Goal: Task Accomplishment & Management: Manage account settings

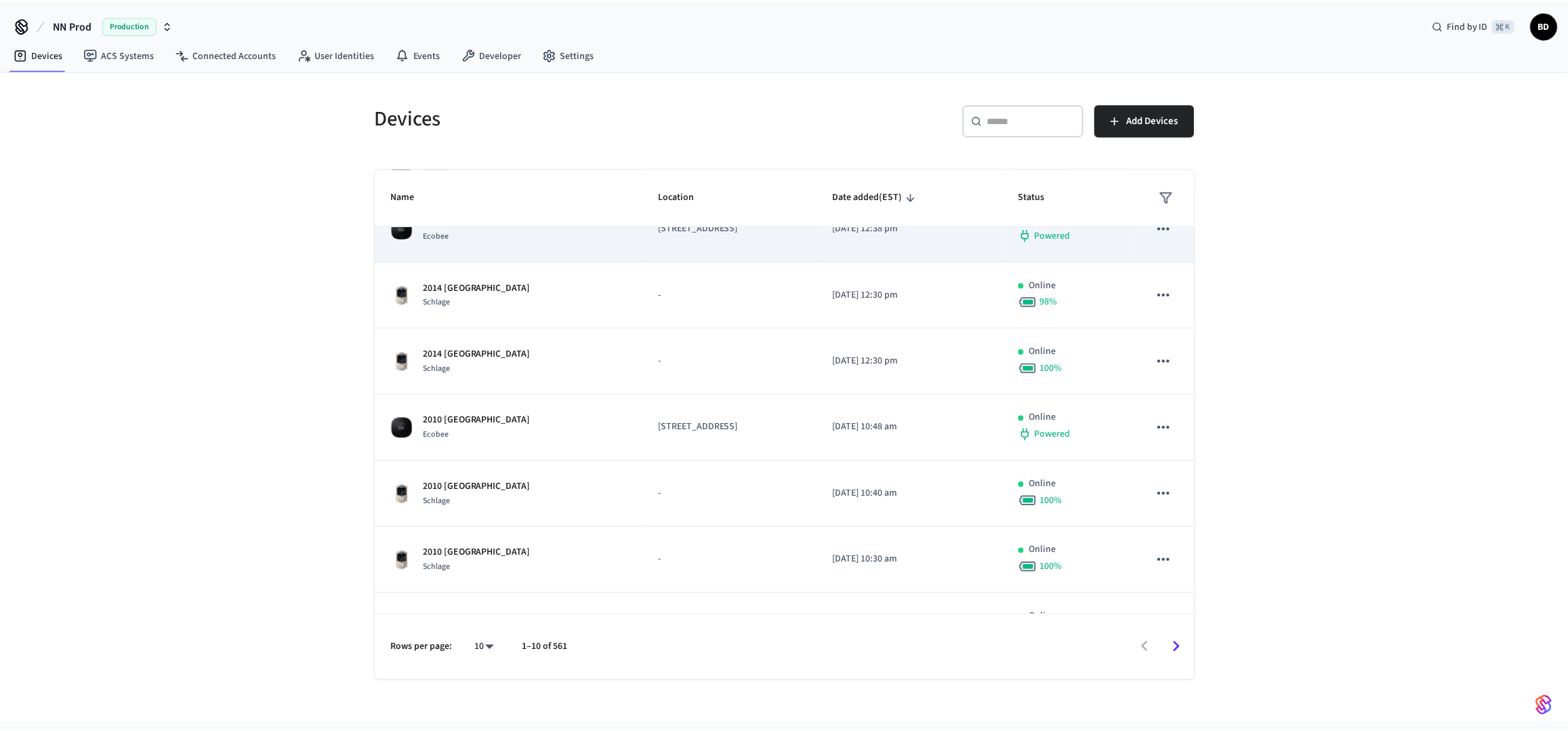
scroll to position [275, 0]
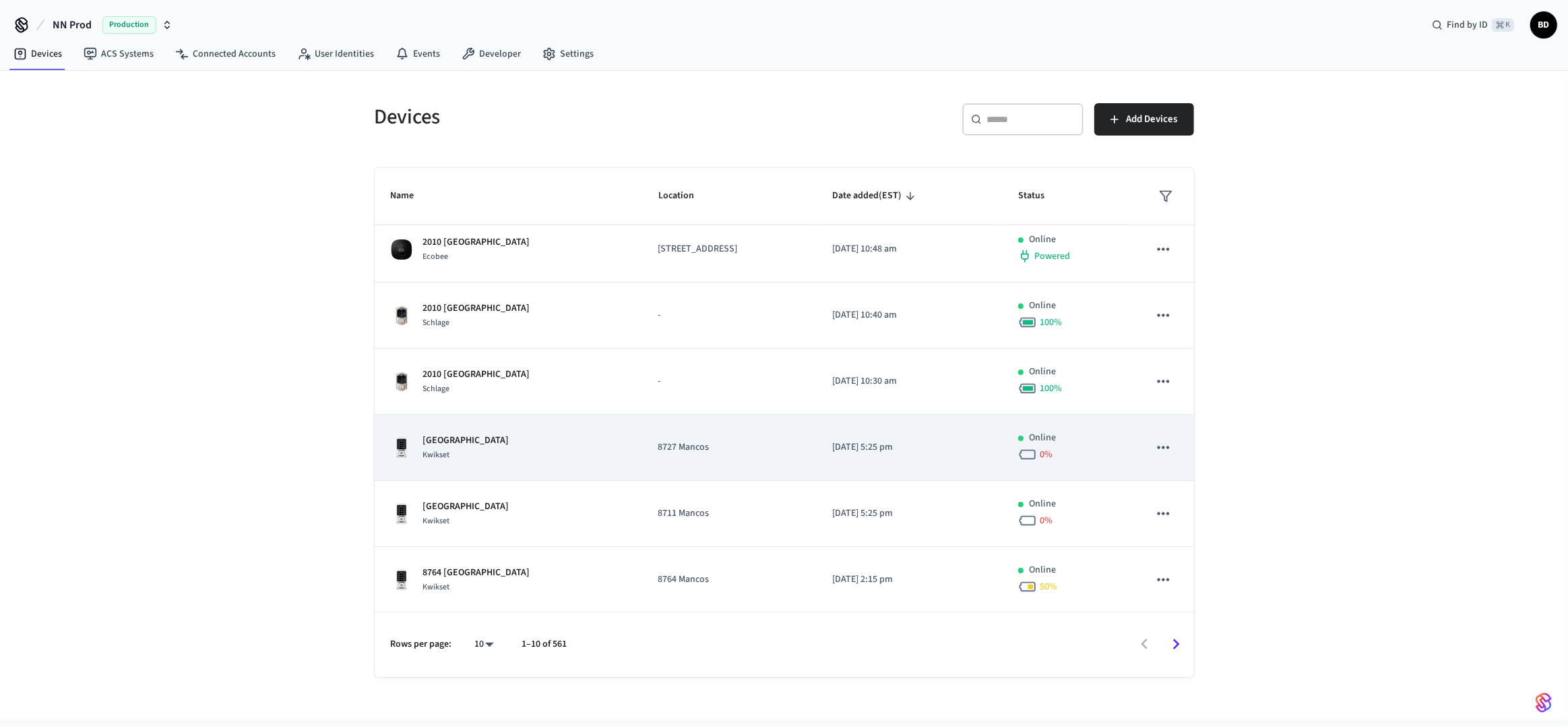
click at [817, 467] on td "8727 Mancos" at bounding box center [729, 448] width 175 height 66
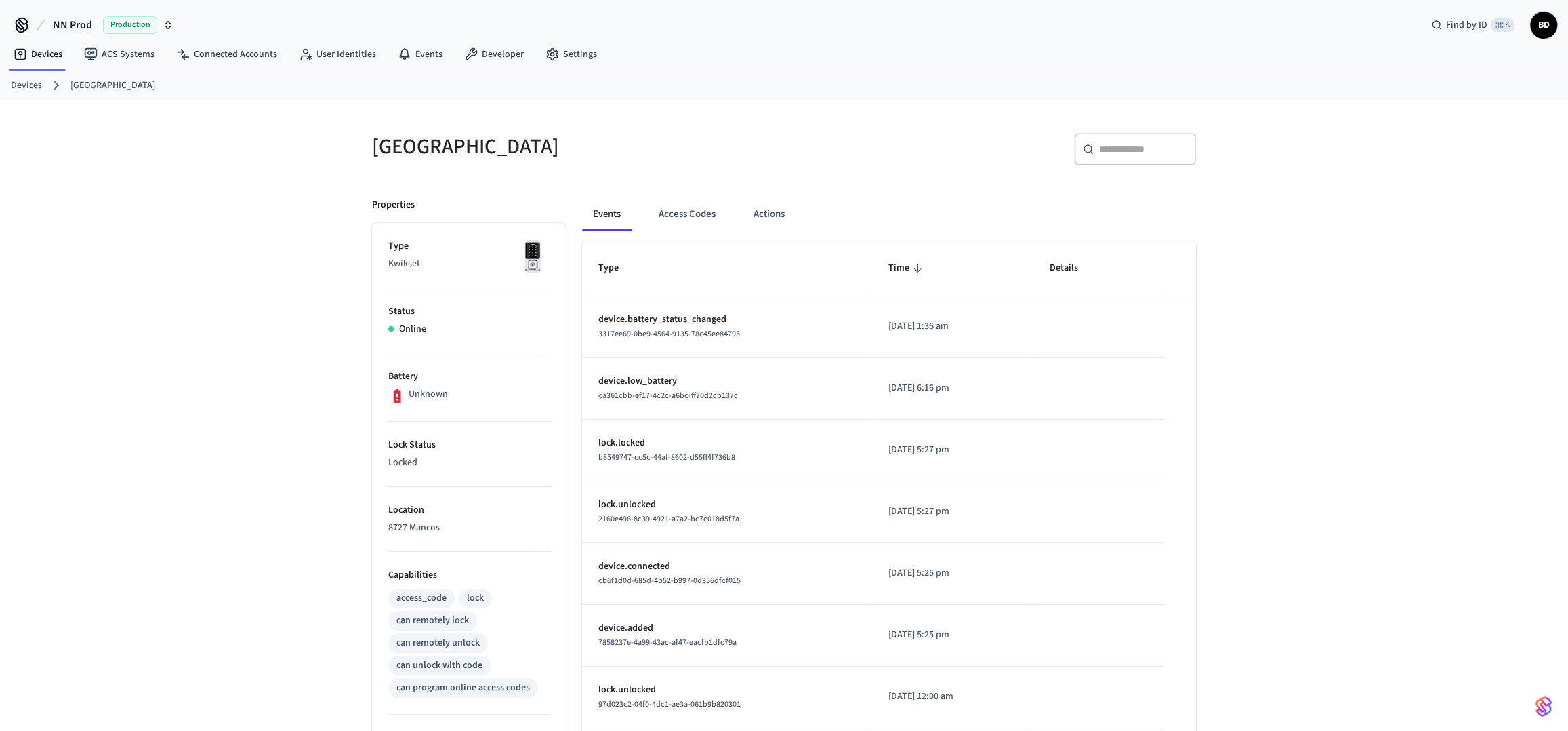
scroll to position [273, 0]
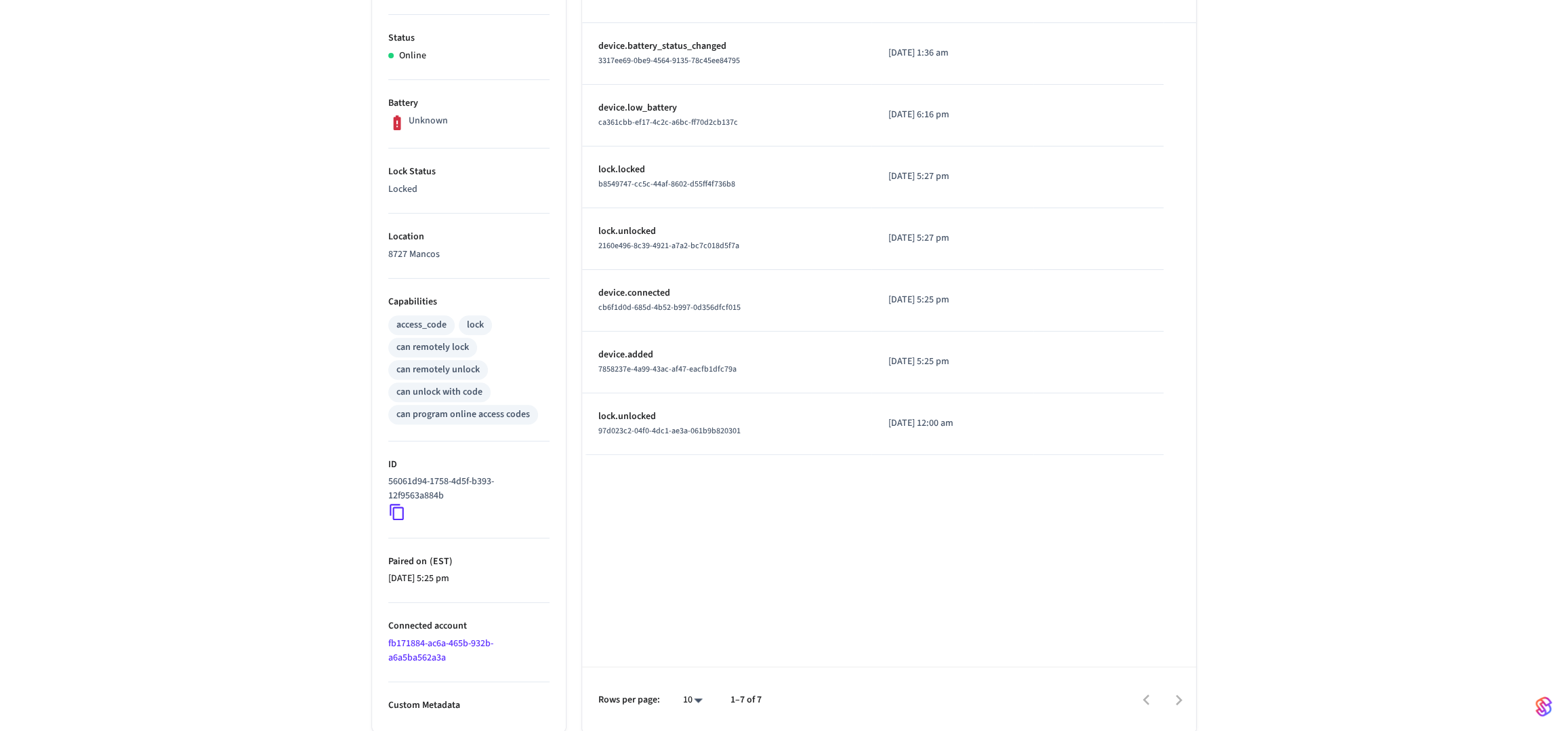
click at [442, 641] on link "fb171884-ac6a-465b-932b-a6a5ba562a3a" at bounding box center [441, 650] width 105 height 28
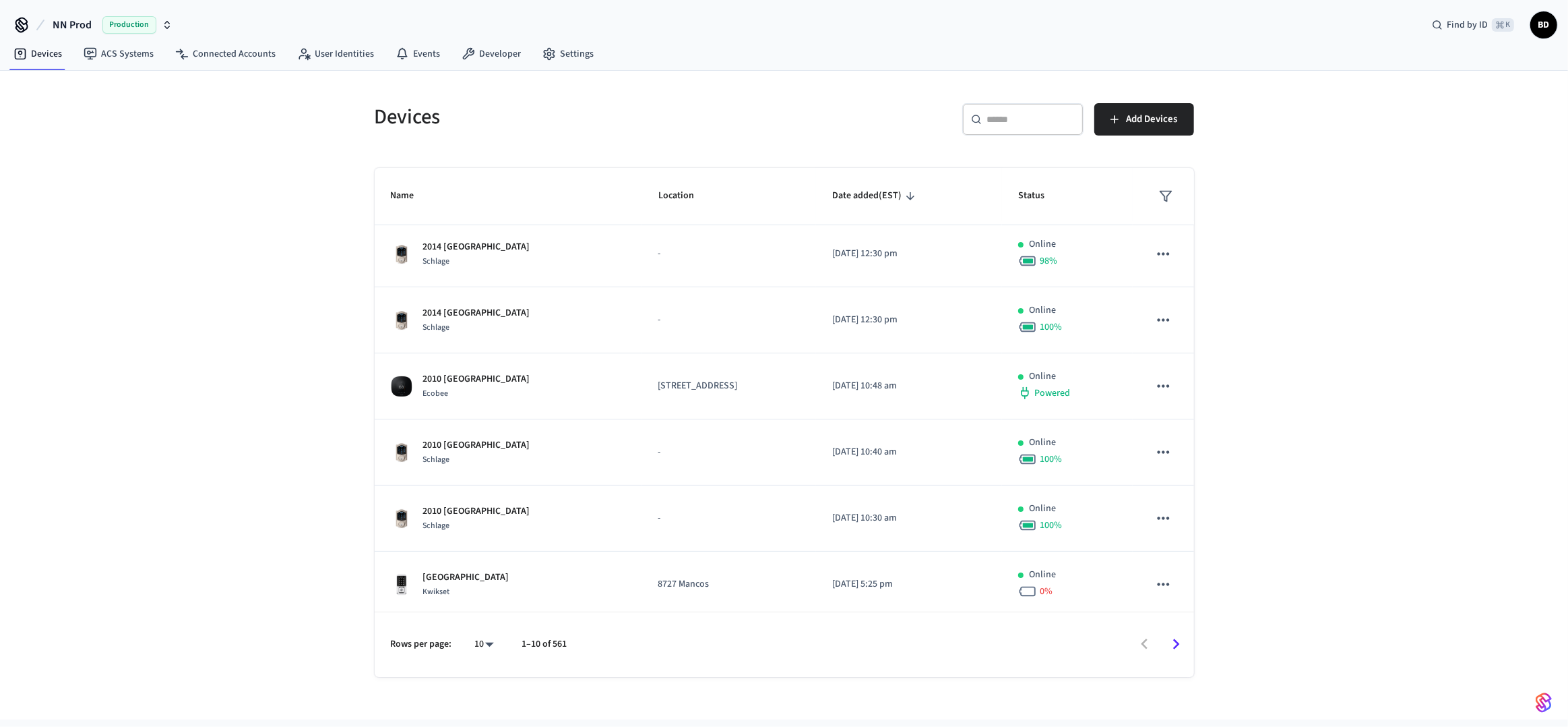
scroll to position [273, 0]
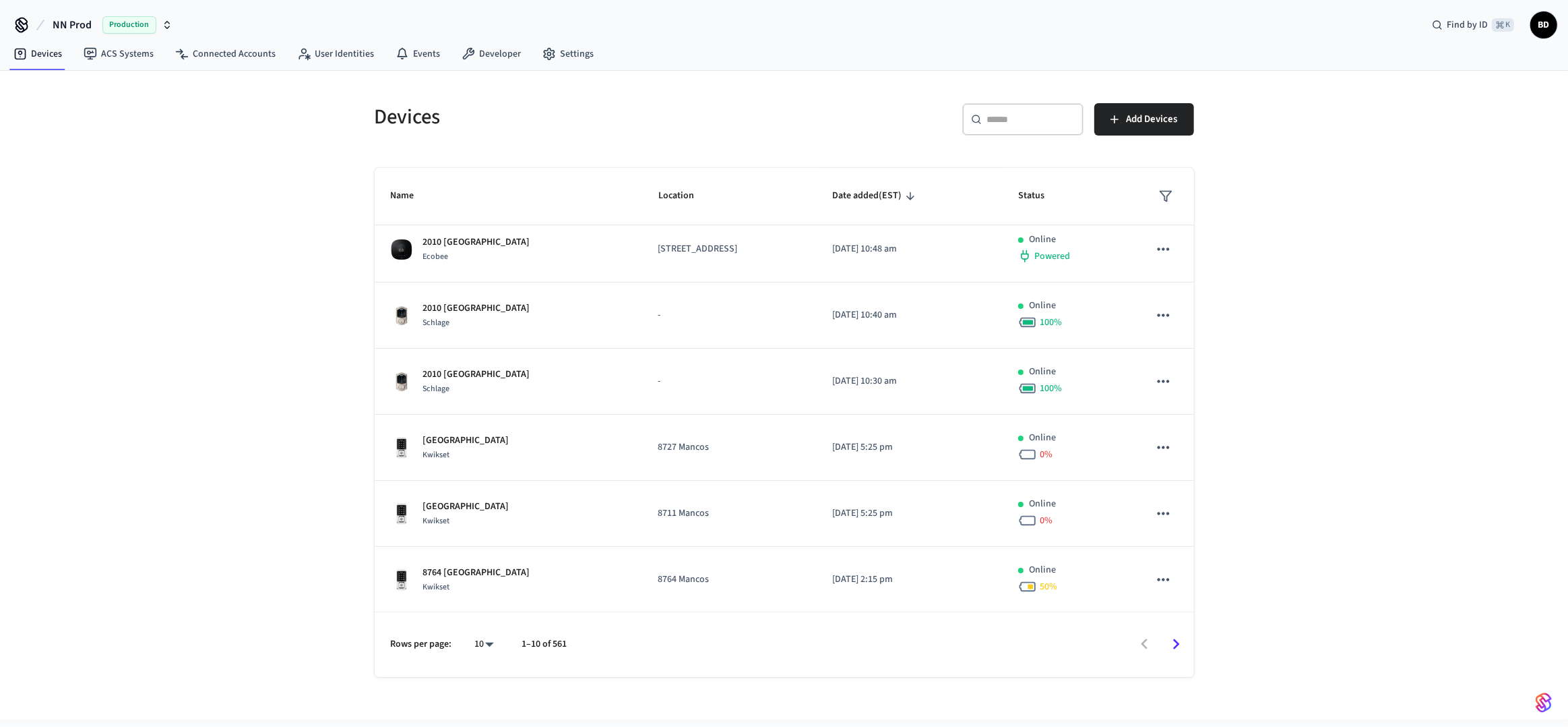
click at [1182, 651] on icon "Go to next page" at bounding box center [1176, 644] width 21 height 21
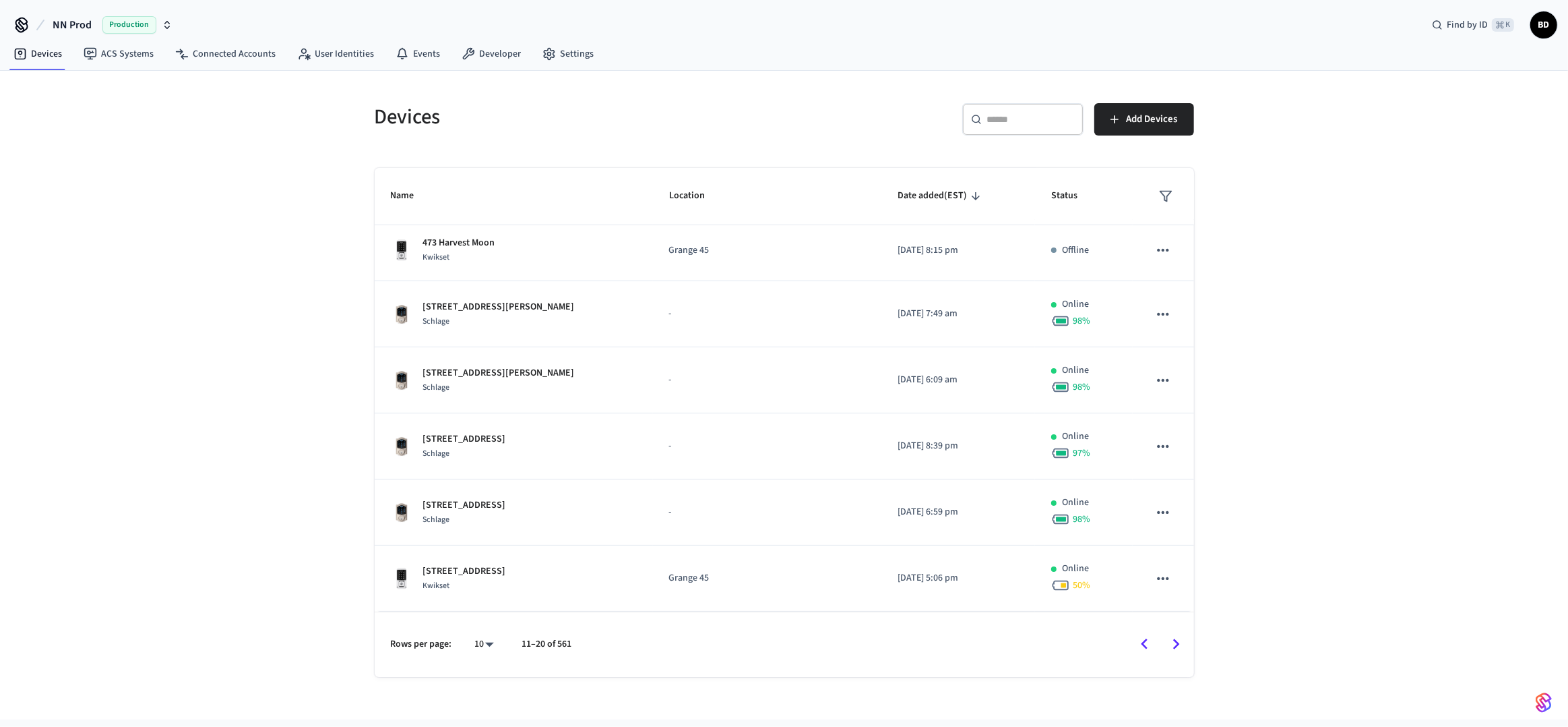
scroll to position [264, 0]
click at [1179, 639] on icon "Go to next page" at bounding box center [1176, 644] width 21 height 21
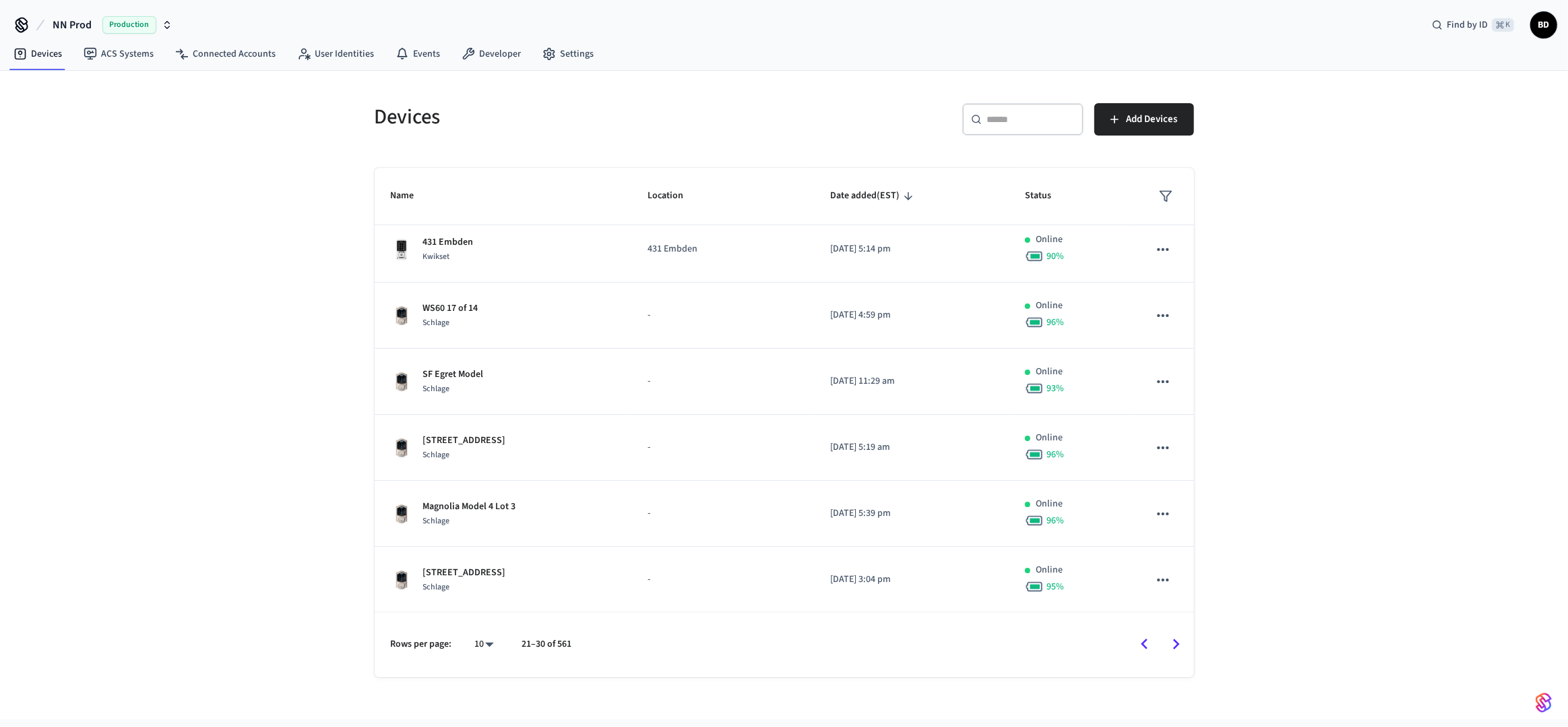
click at [1179, 639] on icon "Go to next page" at bounding box center [1176, 644] width 21 height 21
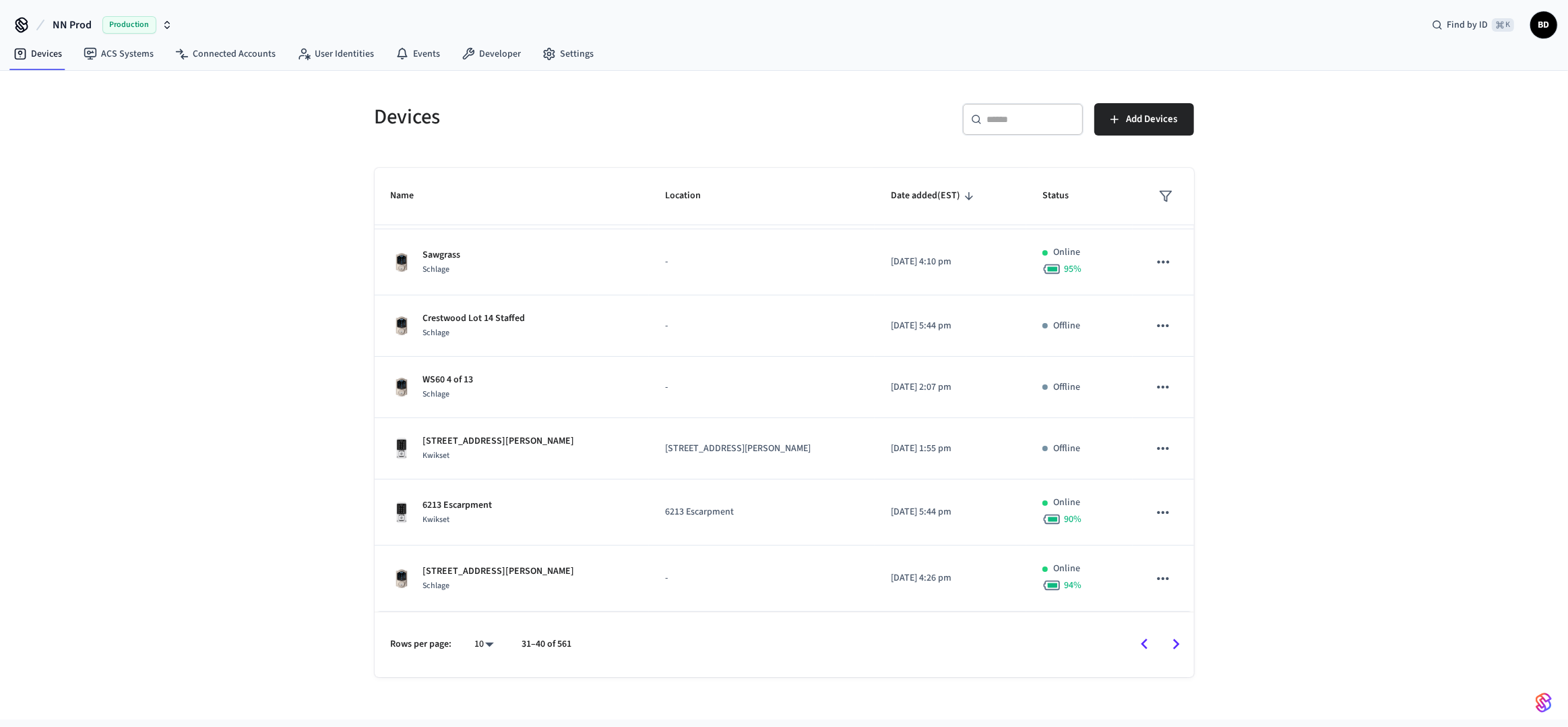
scroll to position [259, 0]
click at [1176, 640] on icon "Go to next page" at bounding box center [1177, 643] width 7 height 10
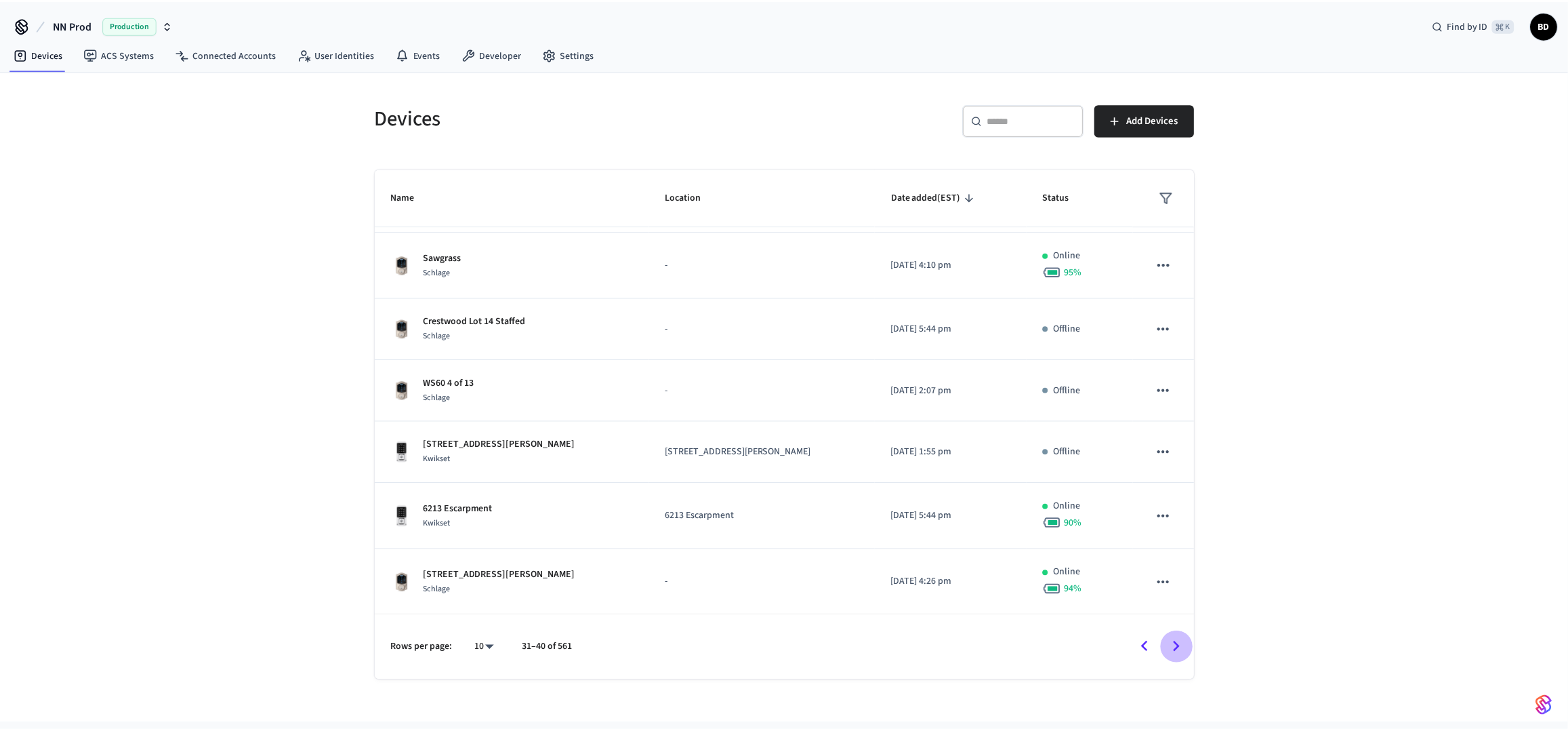
scroll to position [265, 0]
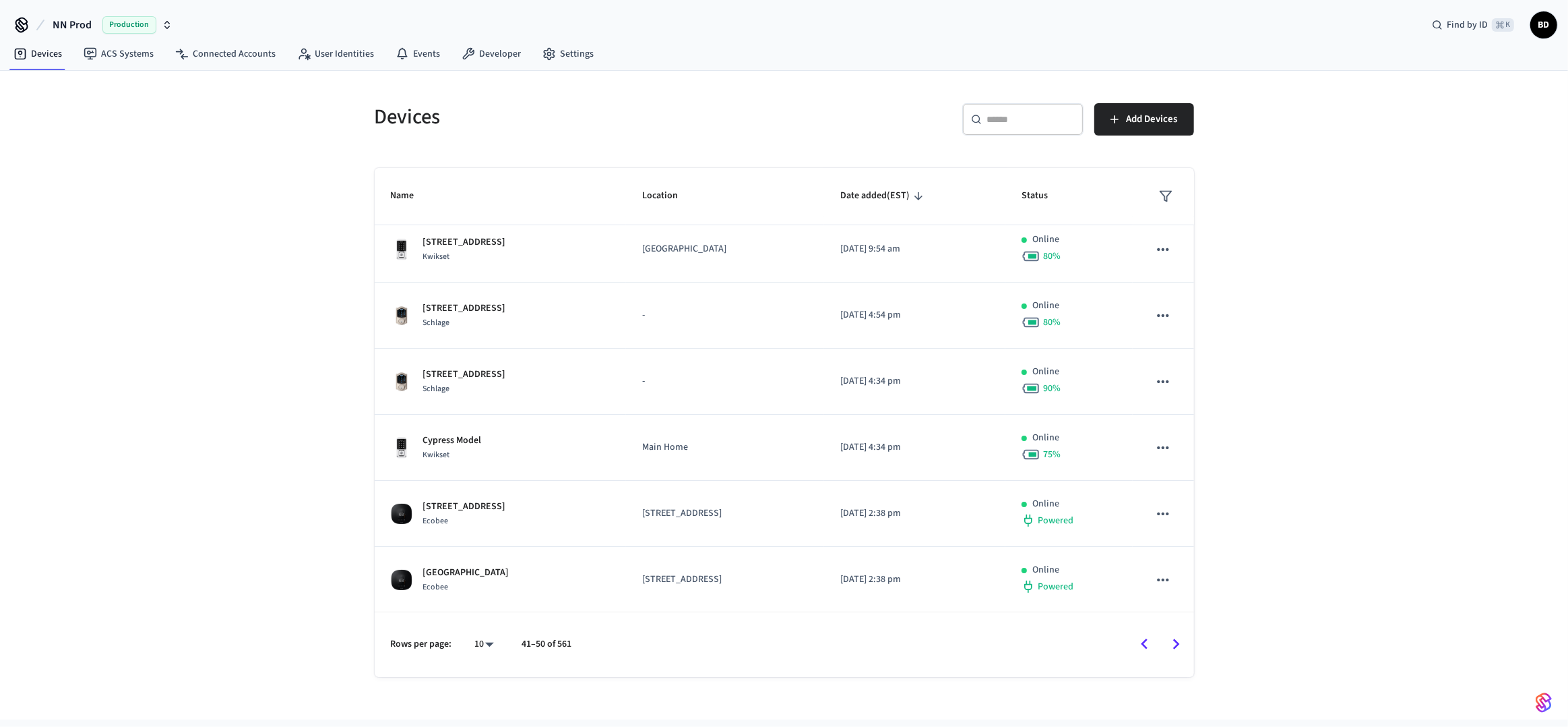
click at [1414, 116] on div "Devices ​ ​ Add Devices Name Location Date added (EST) Status 6217 Escarpment K…" at bounding box center [784, 394] width 1568 height 648
click at [244, 54] on link "Connected Accounts" at bounding box center [225, 54] width 122 height 24
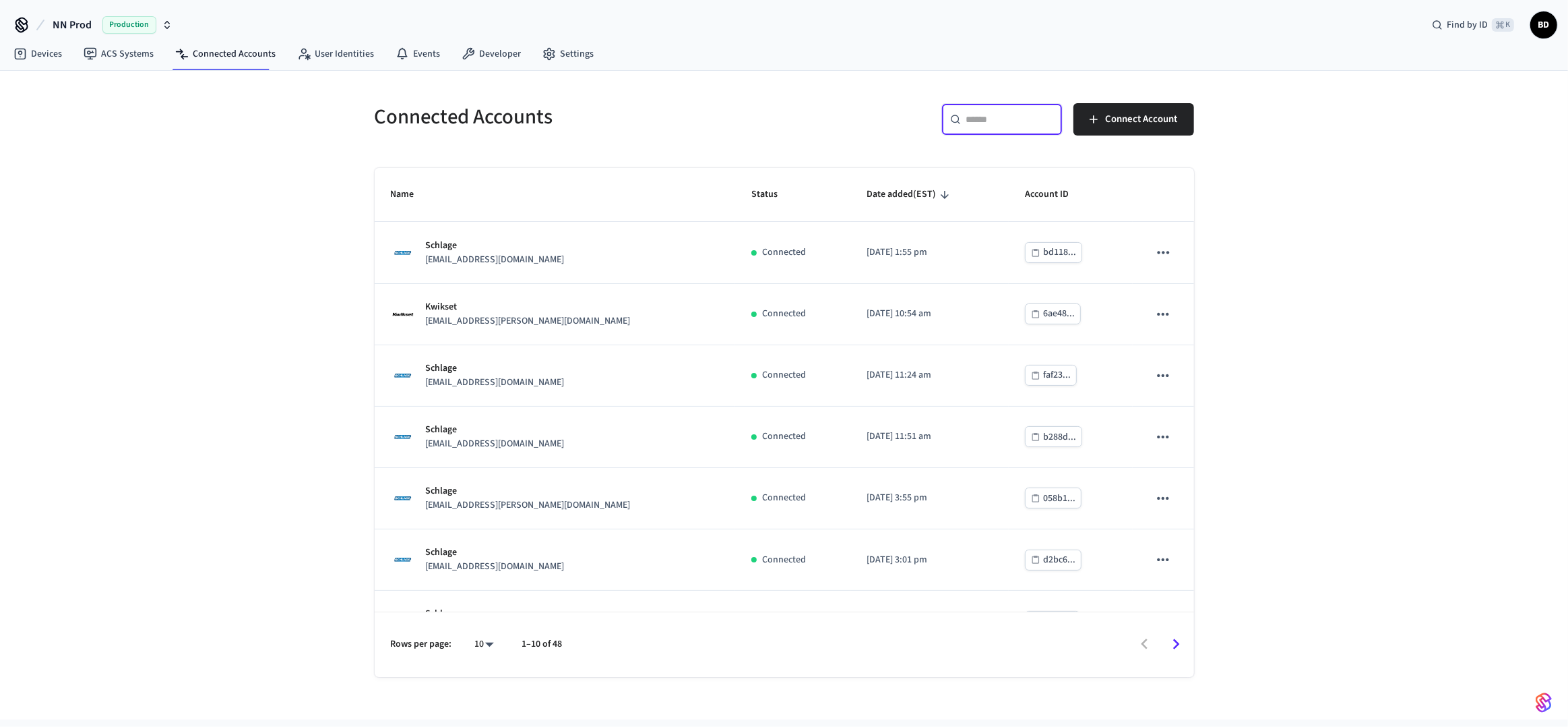
click at [994, 115] on input "text" at bounding box center [1010, 119] width 87 height 13
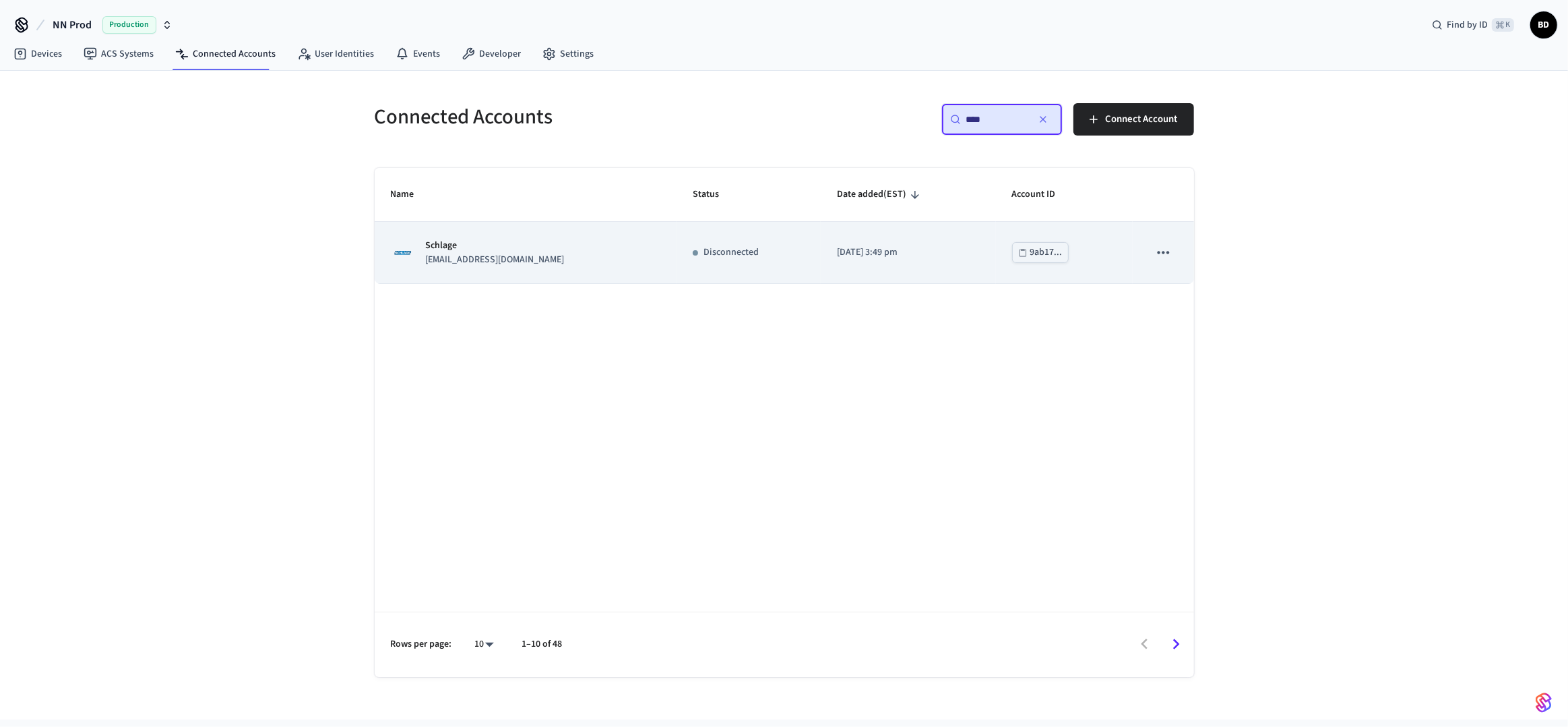
type input "****"
click at [924, 259] on td "[DATE] 3:49 pm" at bounding box center [908, 252] width 175 height 61
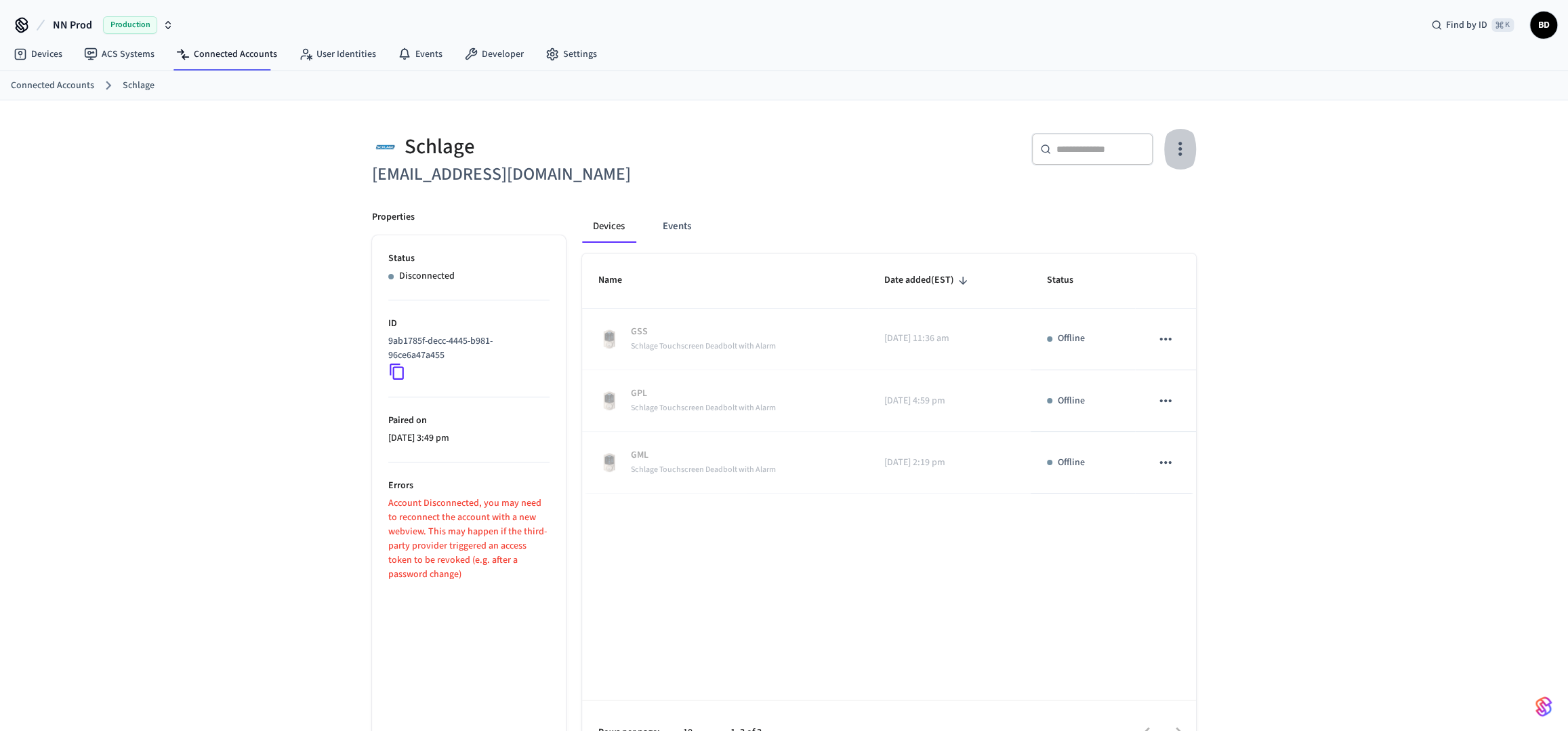
click at [1166, 155] on button "button" at bounding box center [1180, 149] width 32 height 54
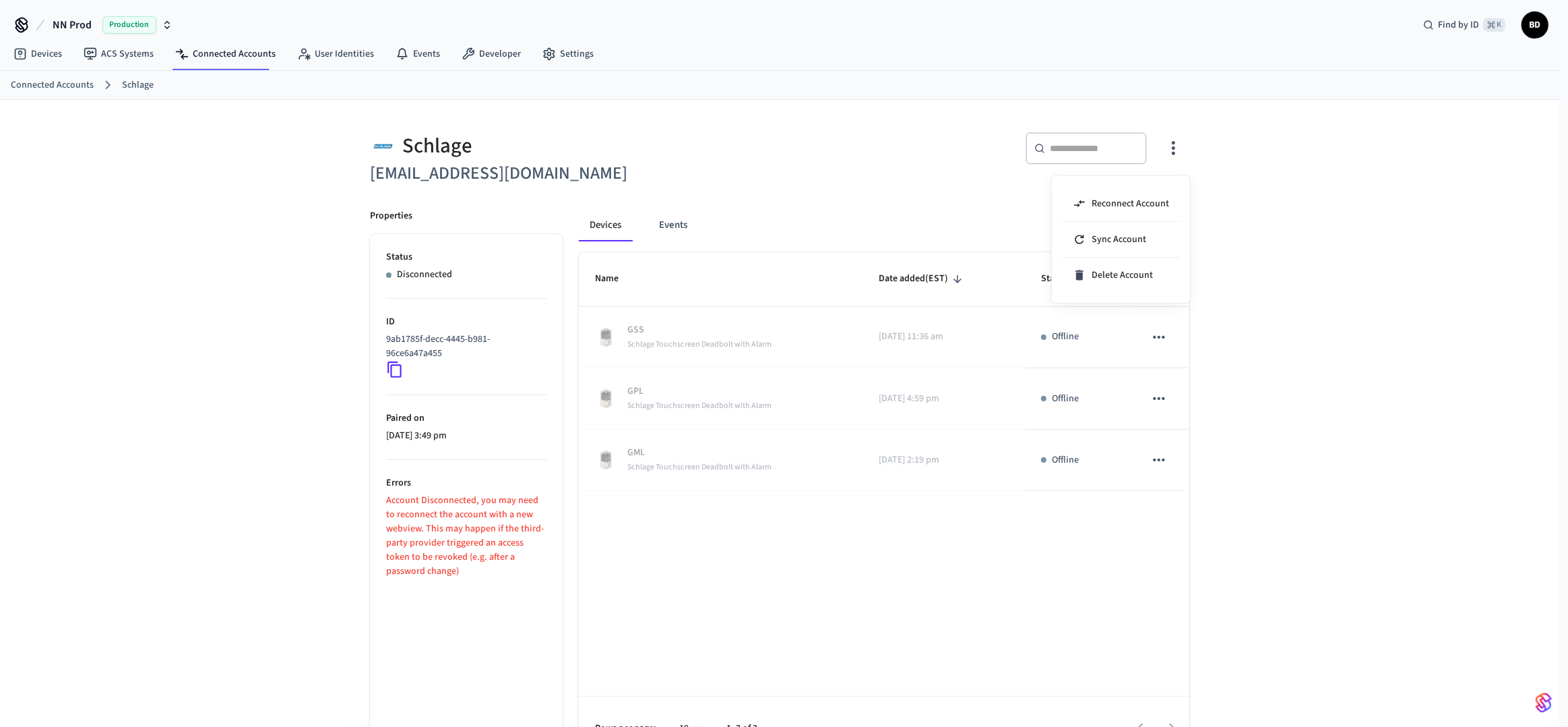
click at [1157, 331] on div at bounding box center [784, 363] width 1568 height 727
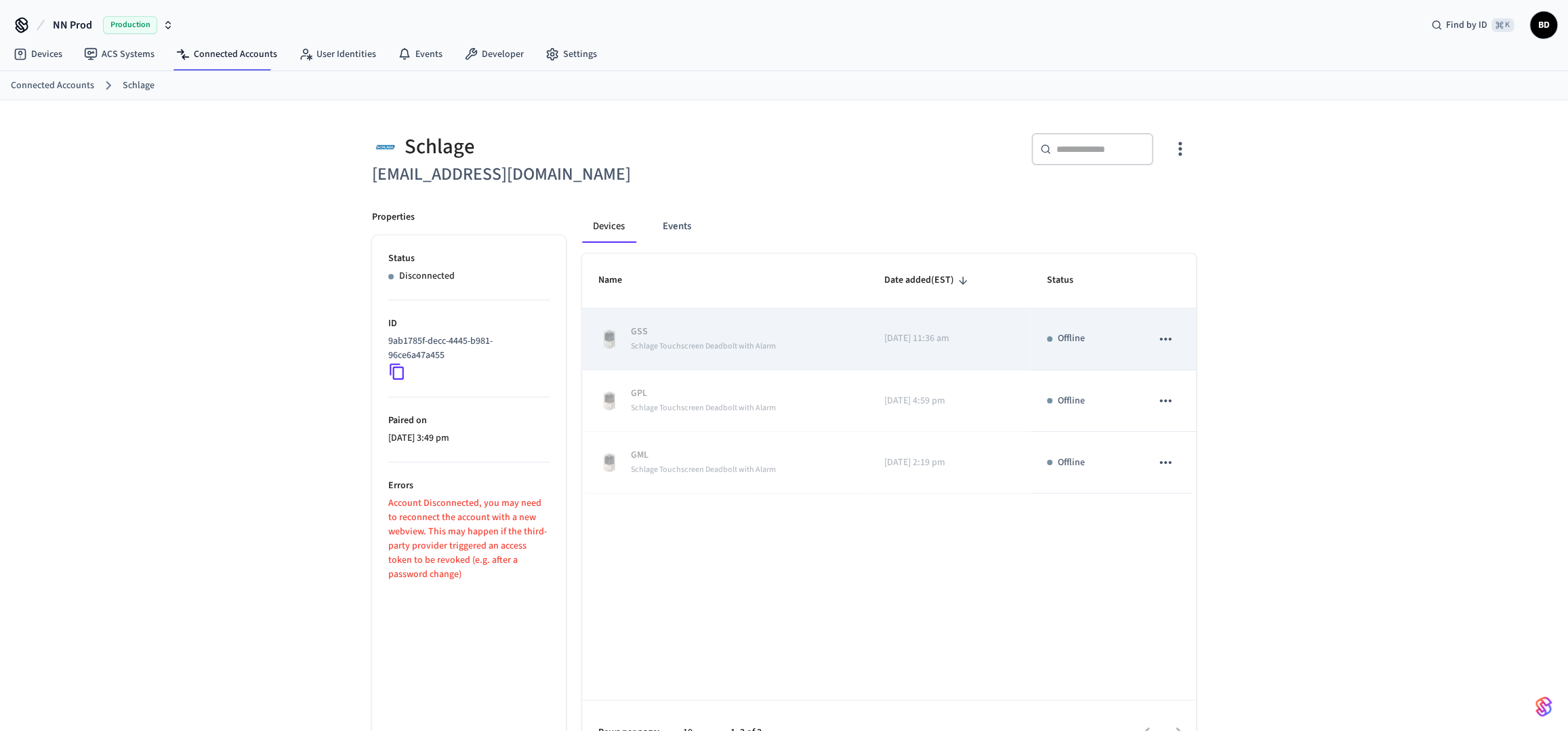
click at [1162, 338] on icon "sticky table" at bounding box center [1165, 339] width 11 height 3
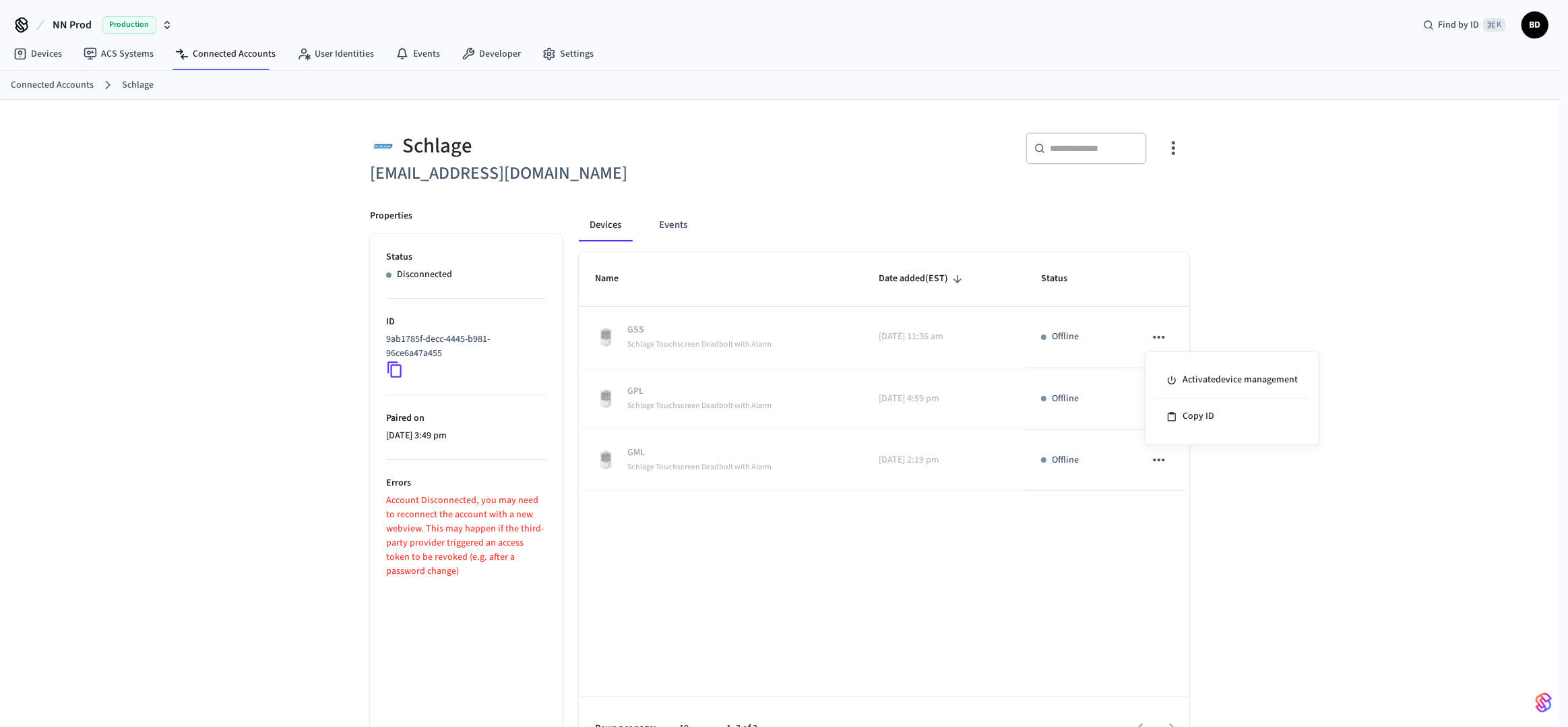
click at [1151, 257] on div at bounding box center [784, 363] width 1568 height 727
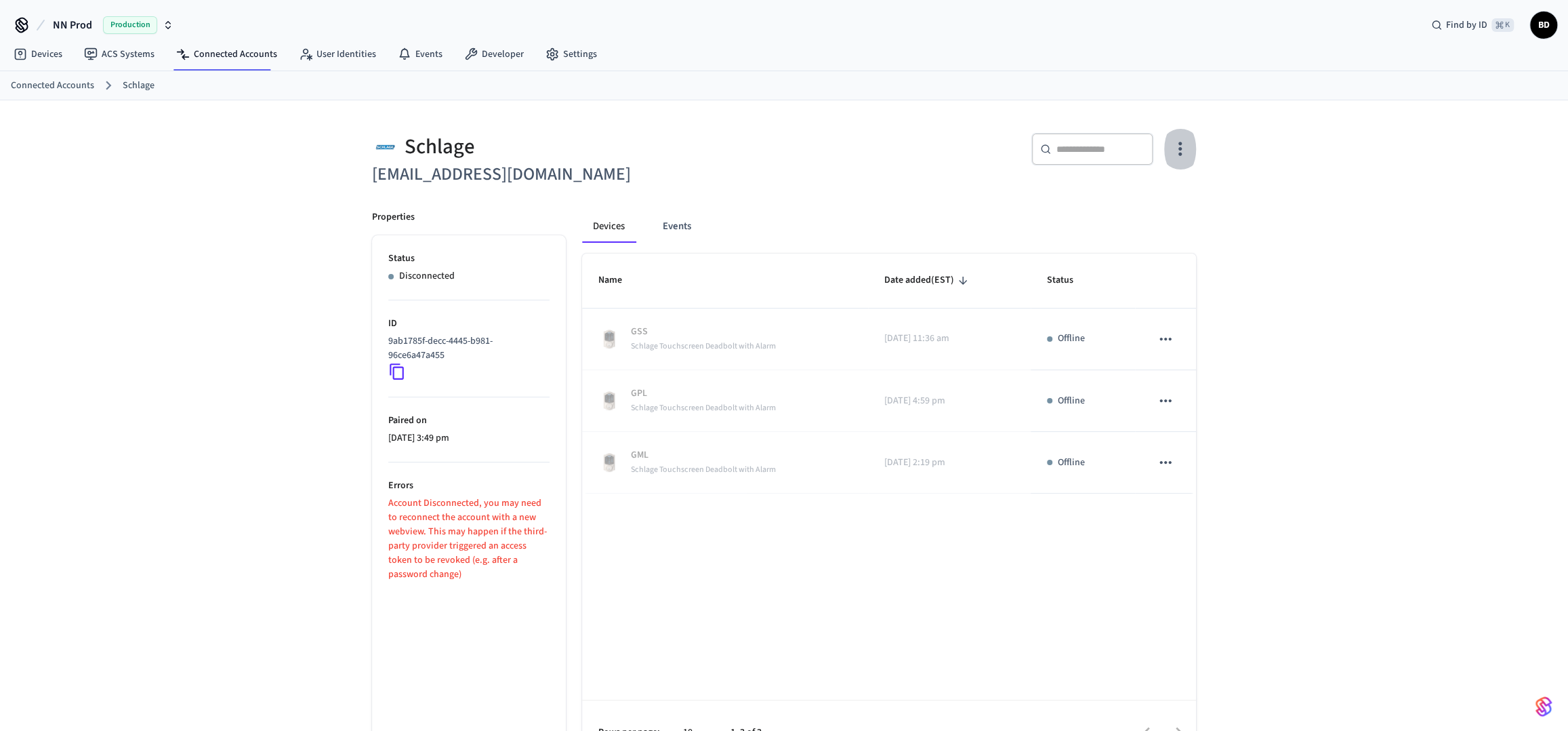
click at [1187, 150] on icon "button" at bounding box center [1180, 149] width 21 height 21
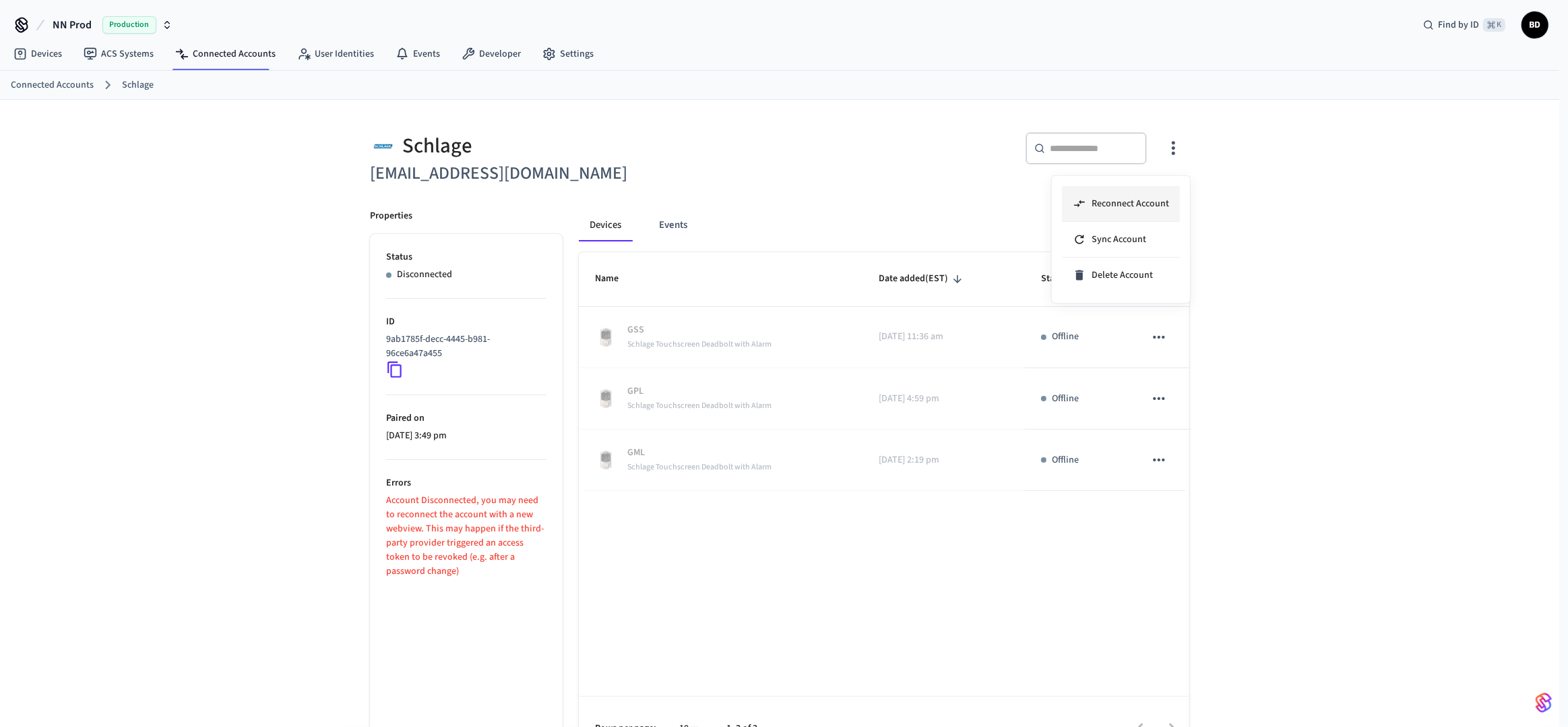
click at [1162, 195] on li "Reconnect Account" at bounding box center [1120, 203] width 118 height 36
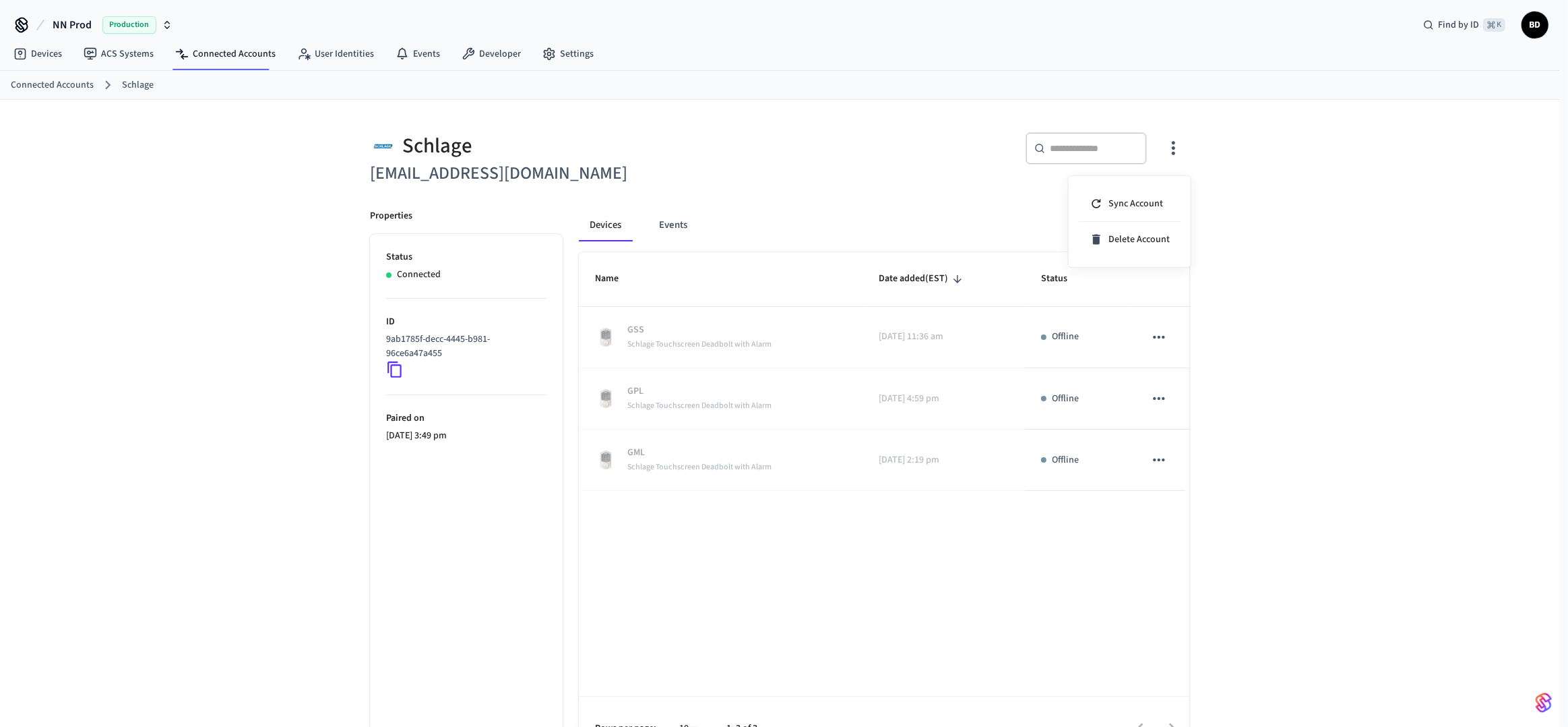
click at [943, 234] on div at bounding box center [784, 363] width 1568 height 727
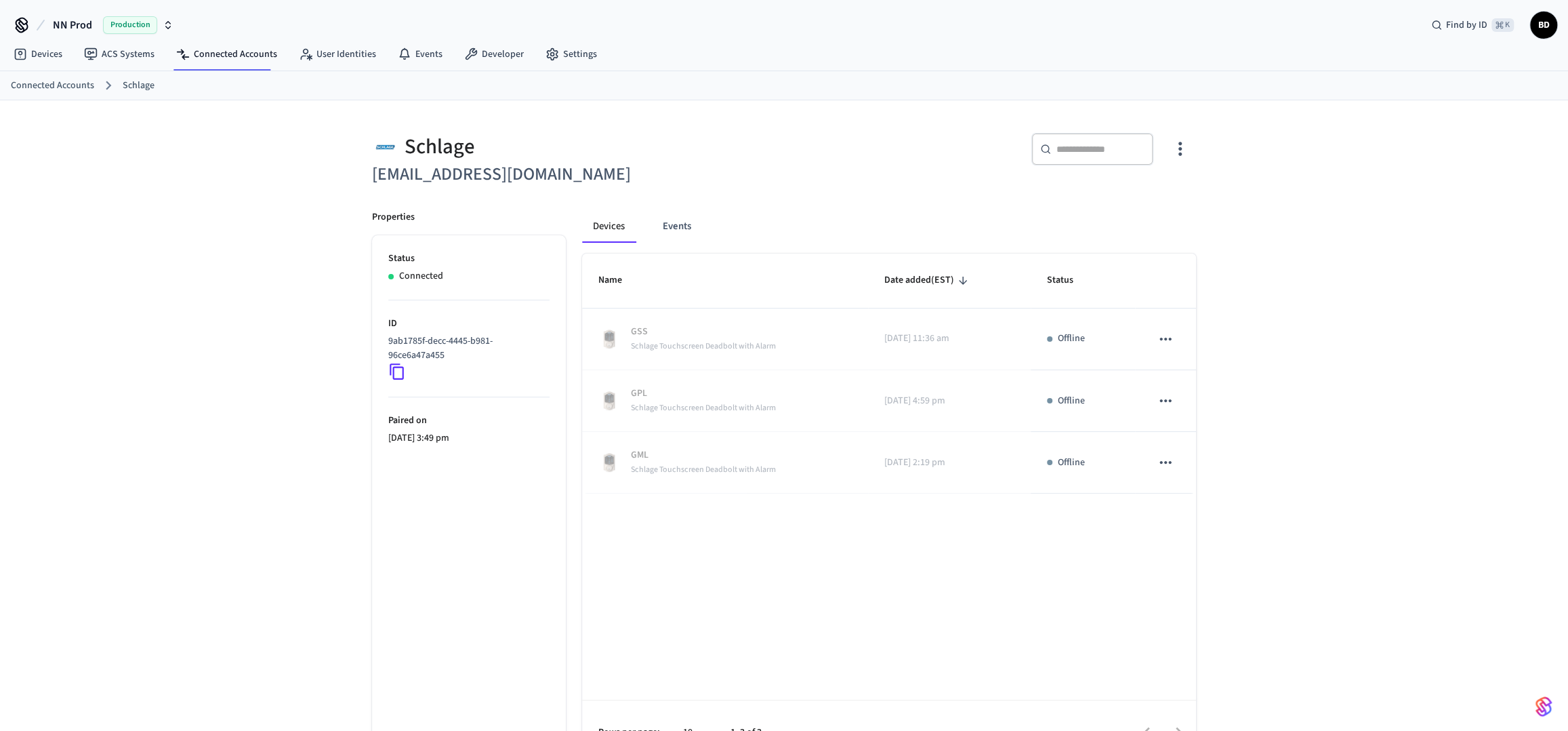
click at [395, 374] on icon at bounding box center [397, 371] width 18 height 18
click at [1176, 162] on button "button" at bounding box center [1180, 149] width 32 height 54
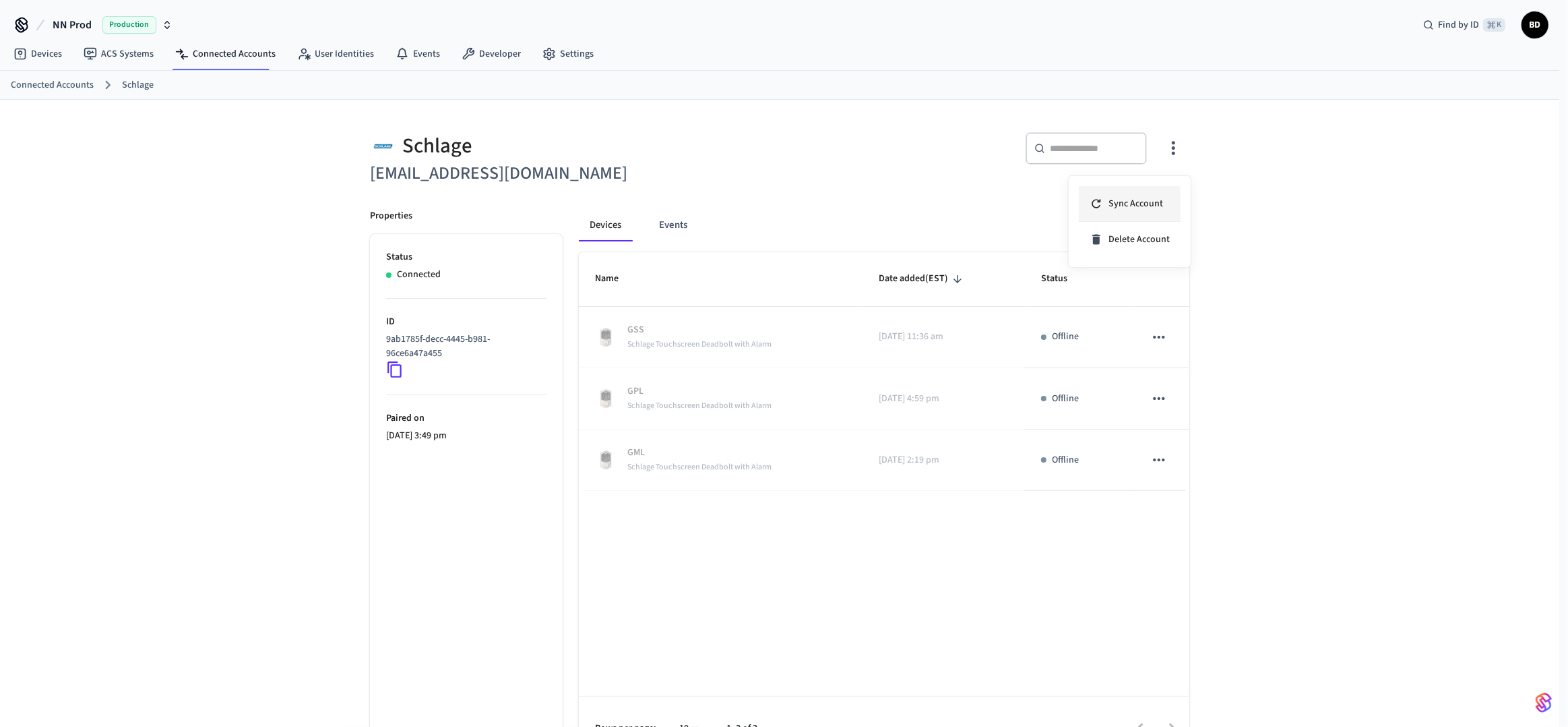
click at [1156, 212] on li "Sync Account" at bounding box center [1130, 203] width 102 height 36
click at [1405, 182] on div at bounding box center [784, 363] width 1568 height 727
